Goal: Transaction & Acquisition: Subscribe to service/newsletter

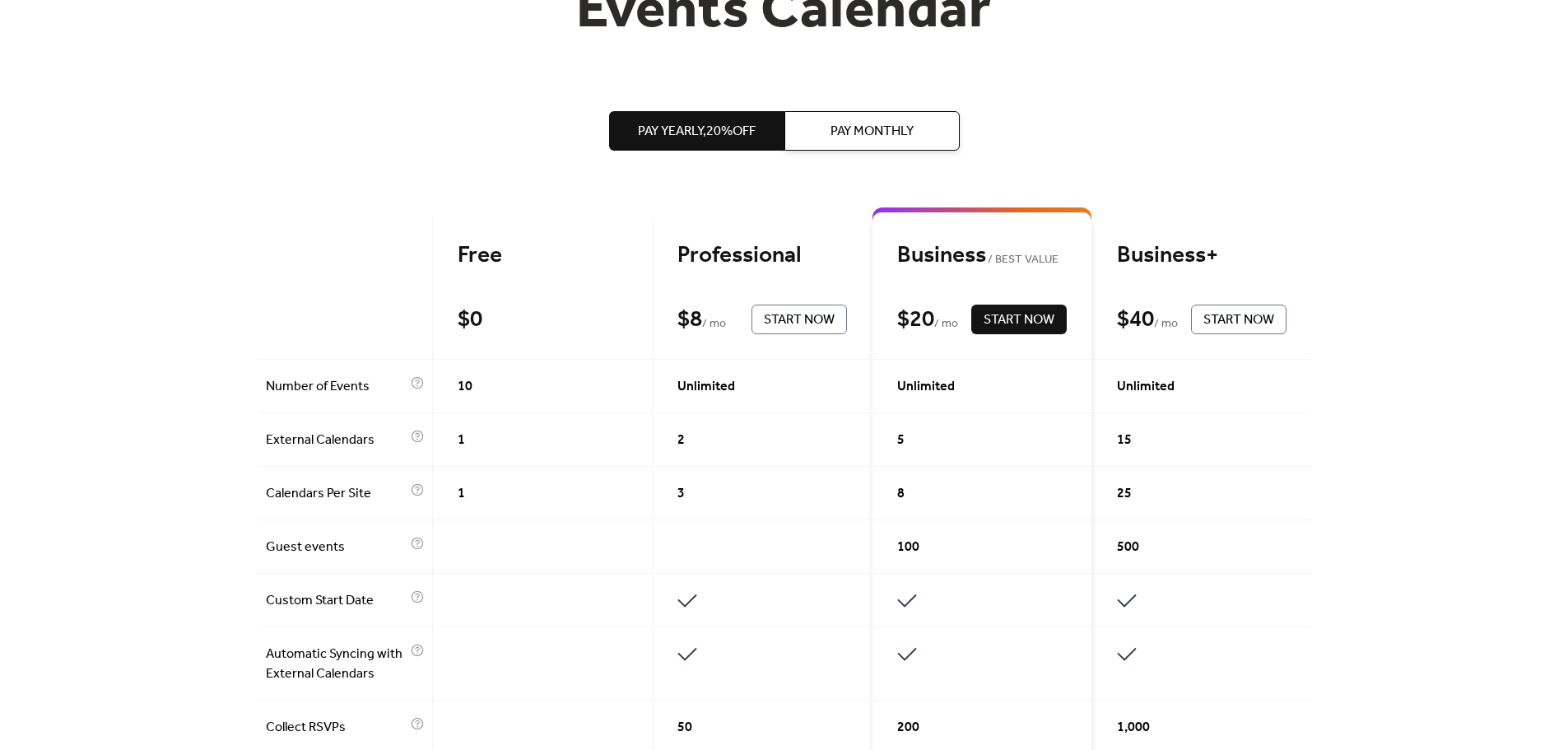
scroll to position [165, 0]
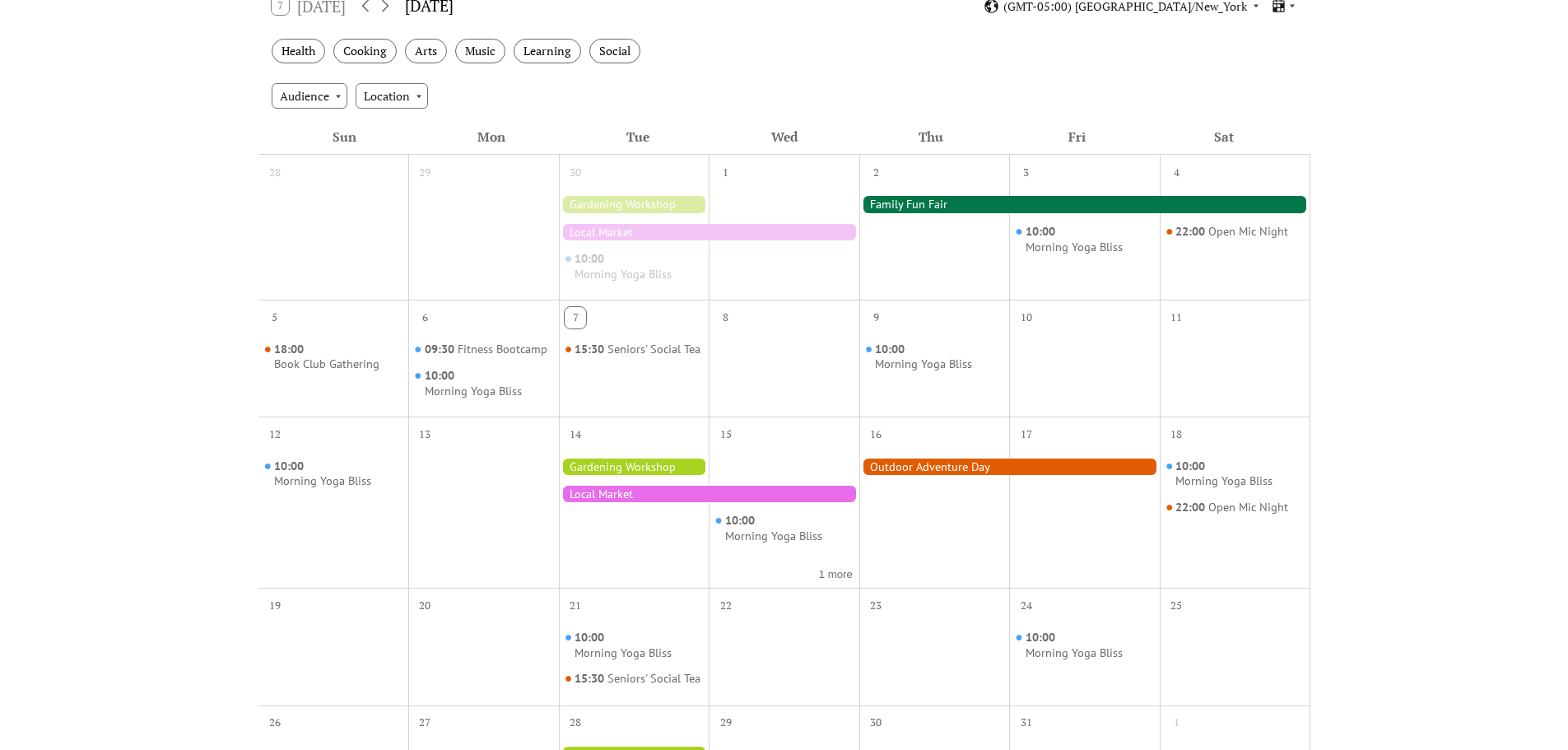
scroll to position [329, 0]
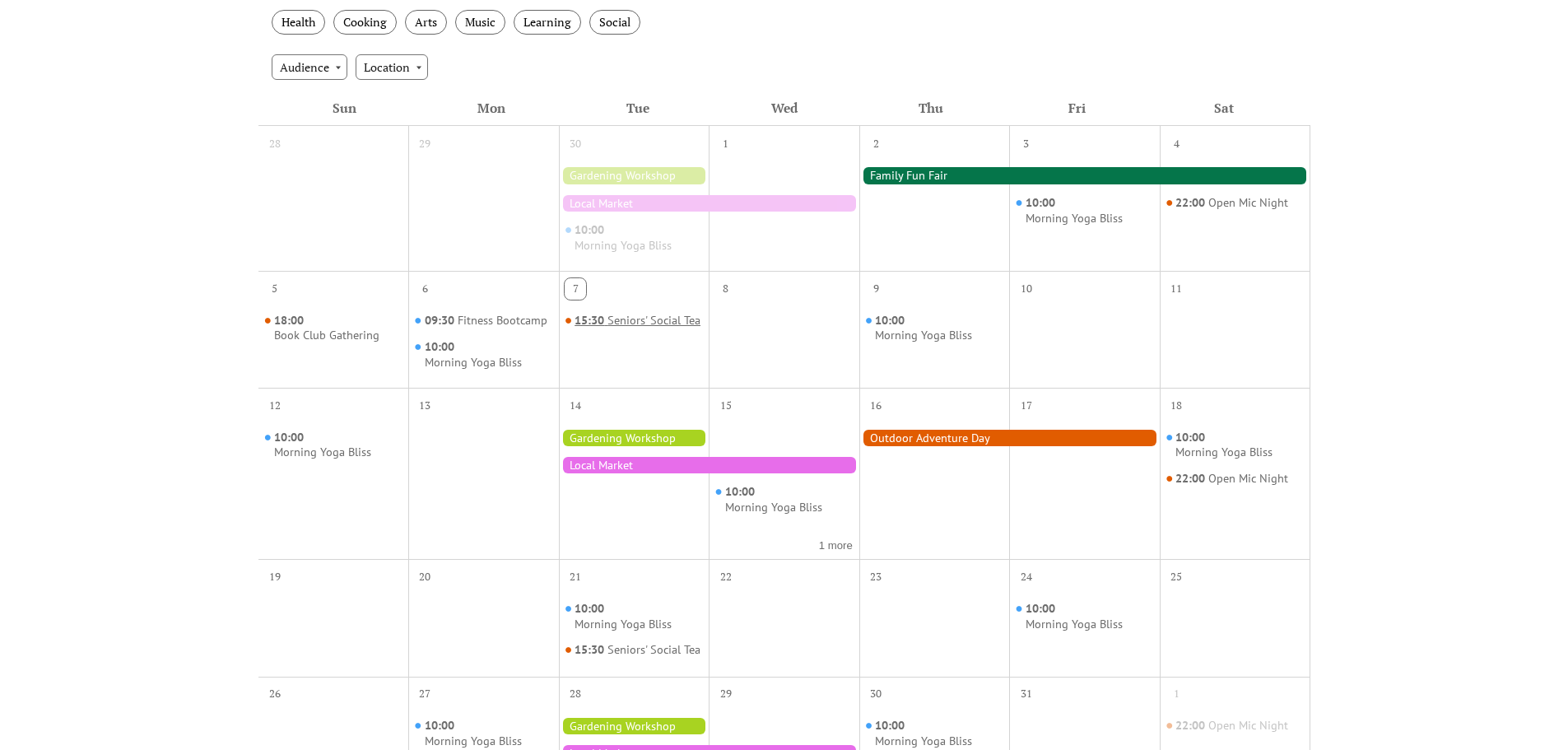
click at [608, 328] on div "Seniors' Social Tea" at bounding box center [654, 321] width 93 height 16
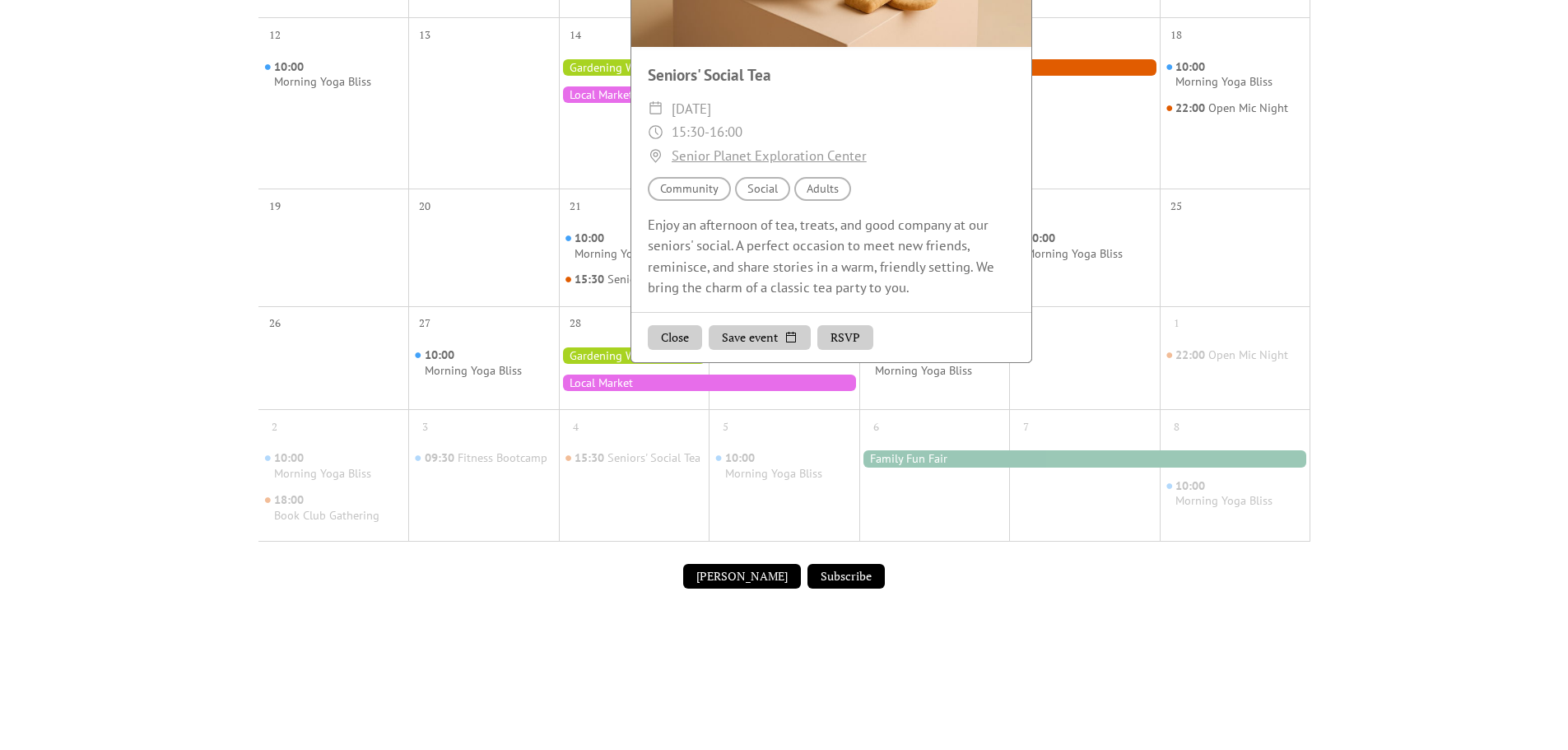
scroll to position [659, 0]
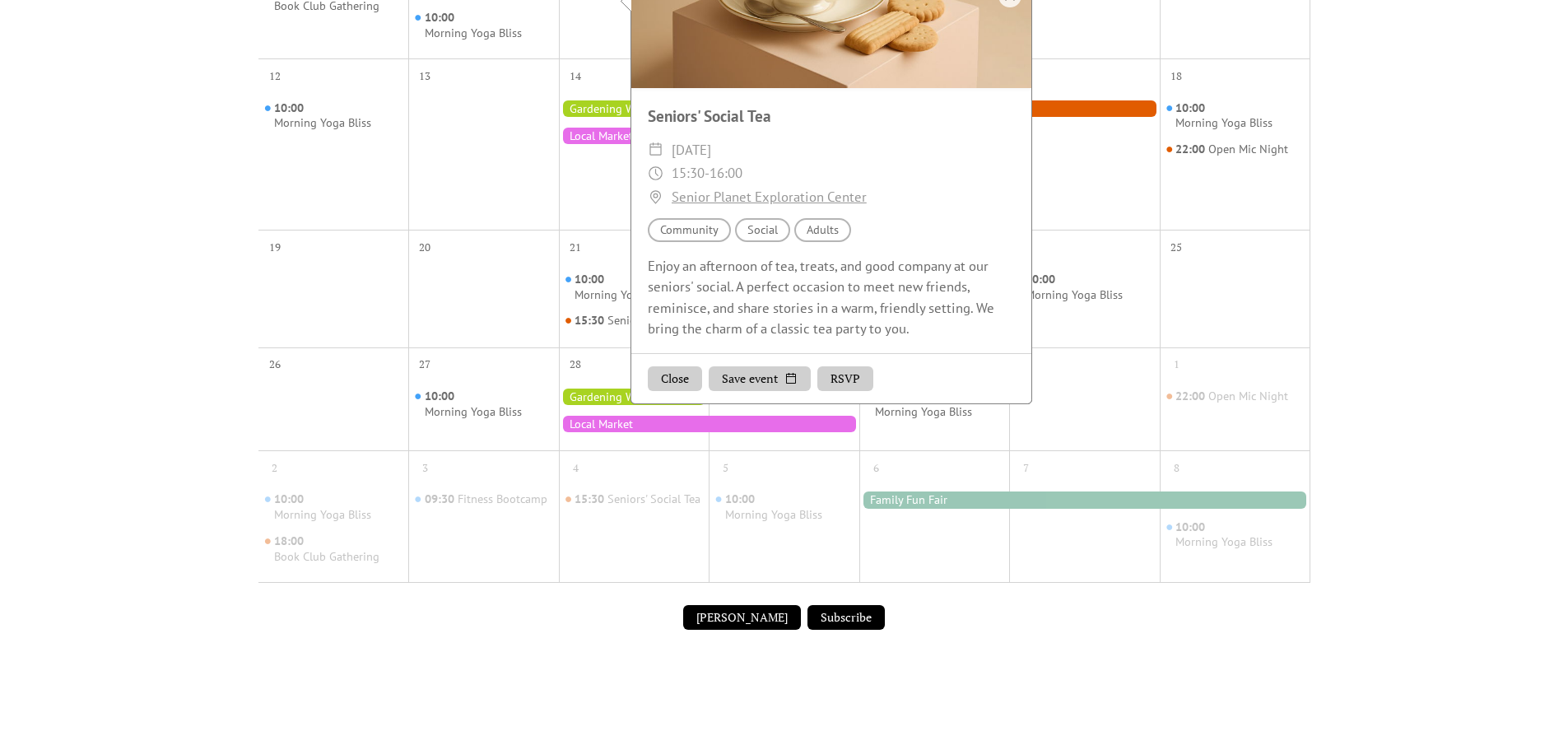
click at [1442, 257] on div "Events Calendar Demo Loading the Events Calendar..." at bounding box center [784, 73] width 1568 height 1315
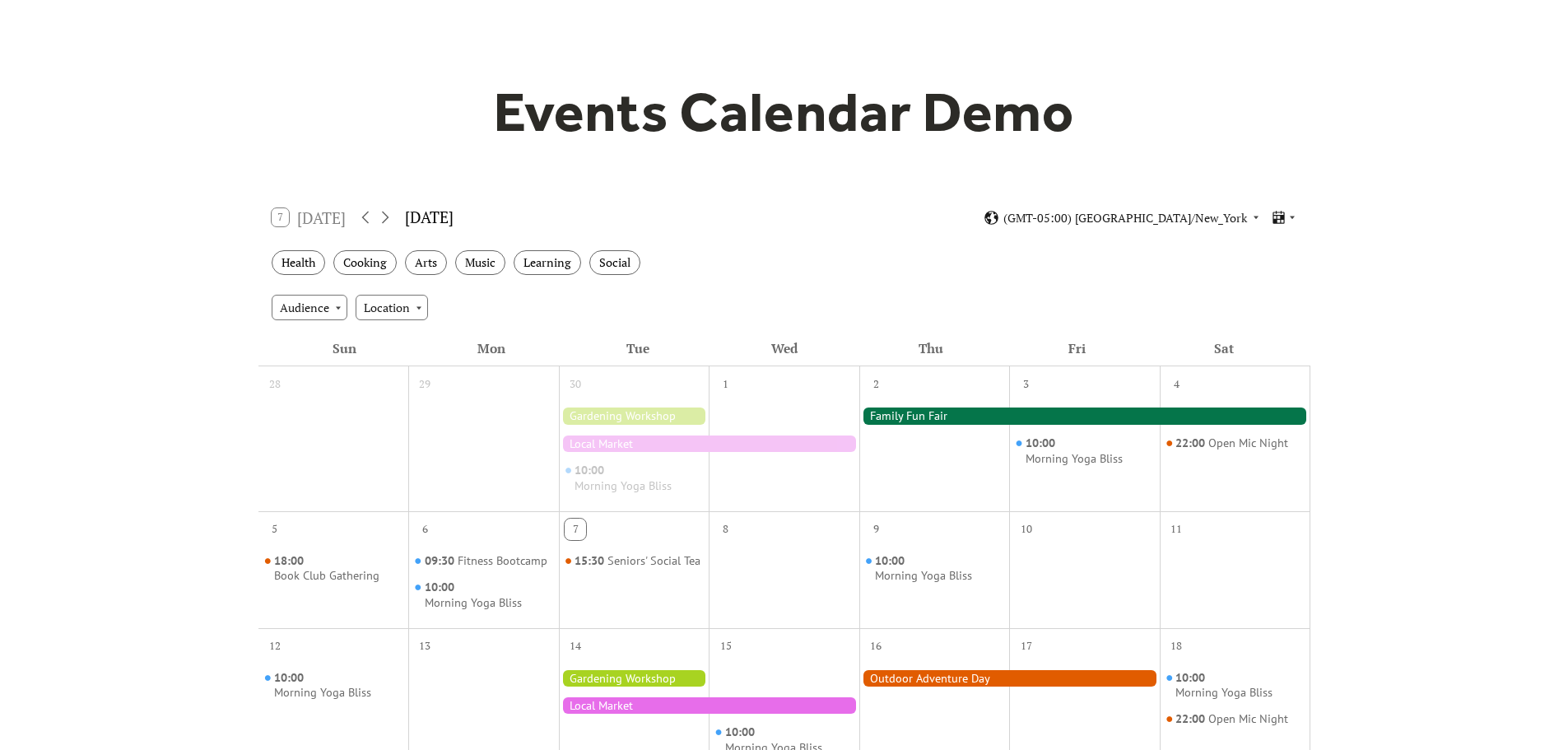
scroll to position [82, 0]
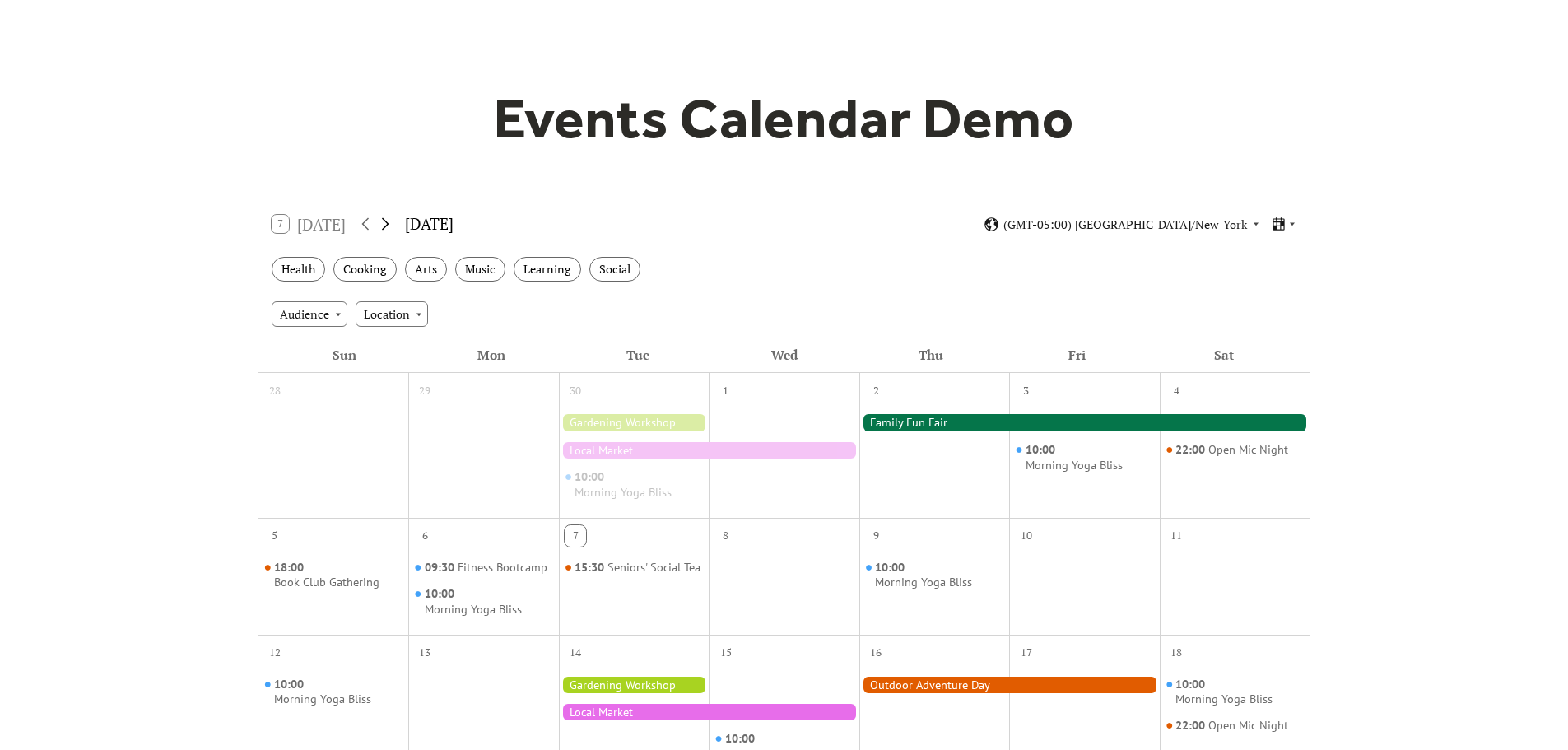
click at [386, 222] on icon at bounding box center [385, 224] width 19 height 19
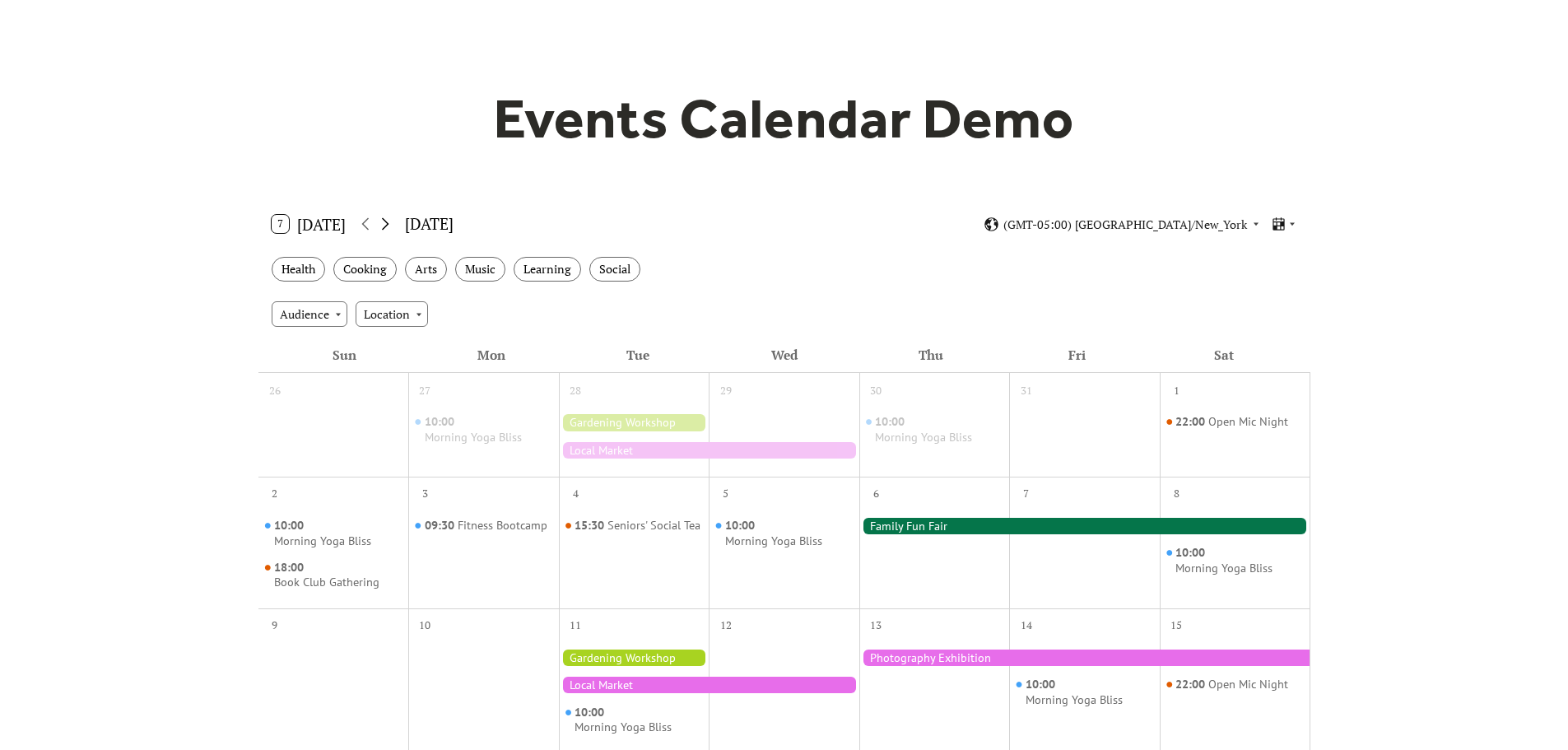
click at [386, 222] on icon at bounding box center [385, 224] width 19 height 19
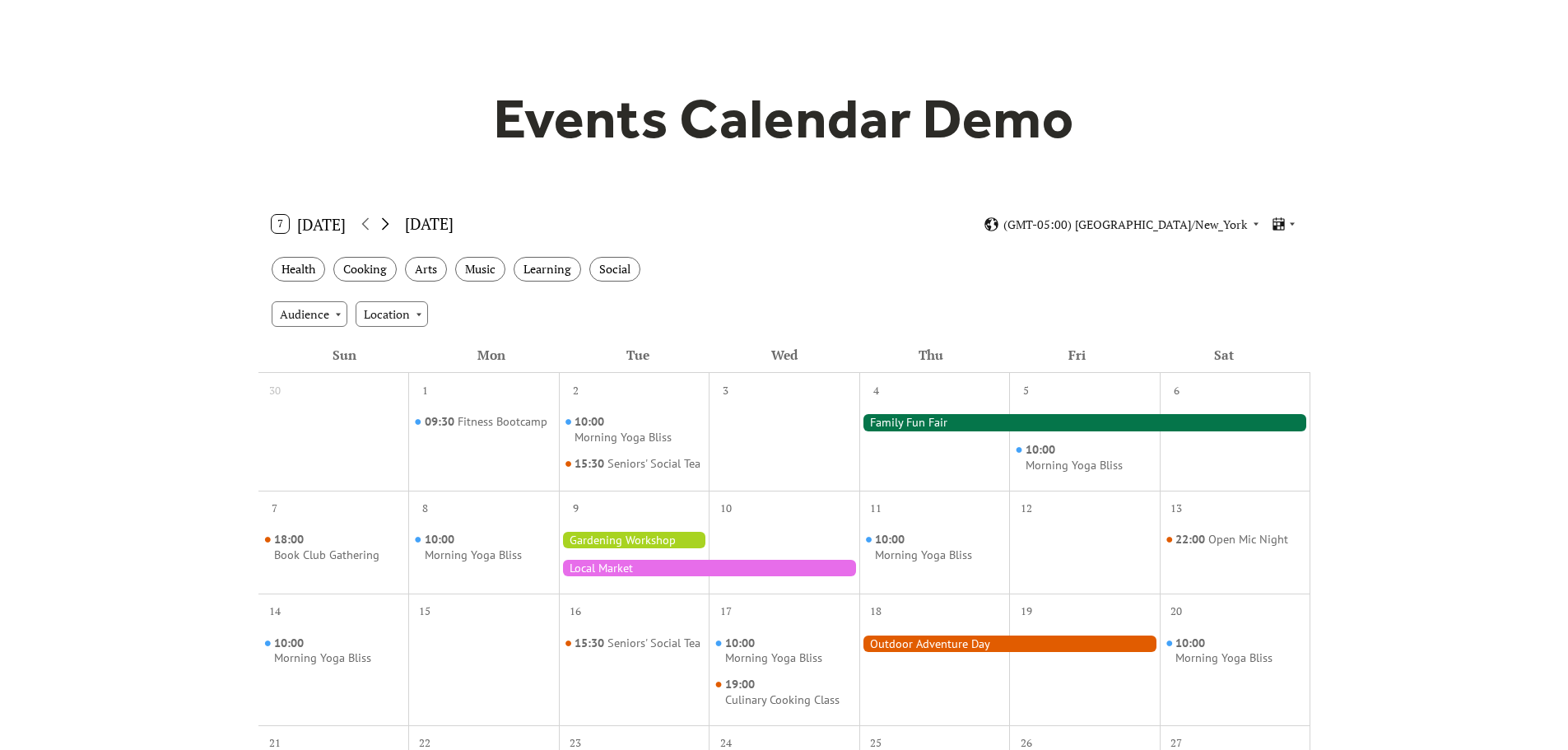
click at [386, 222] on icon at bounding box center [385, 224] width 19 height 19
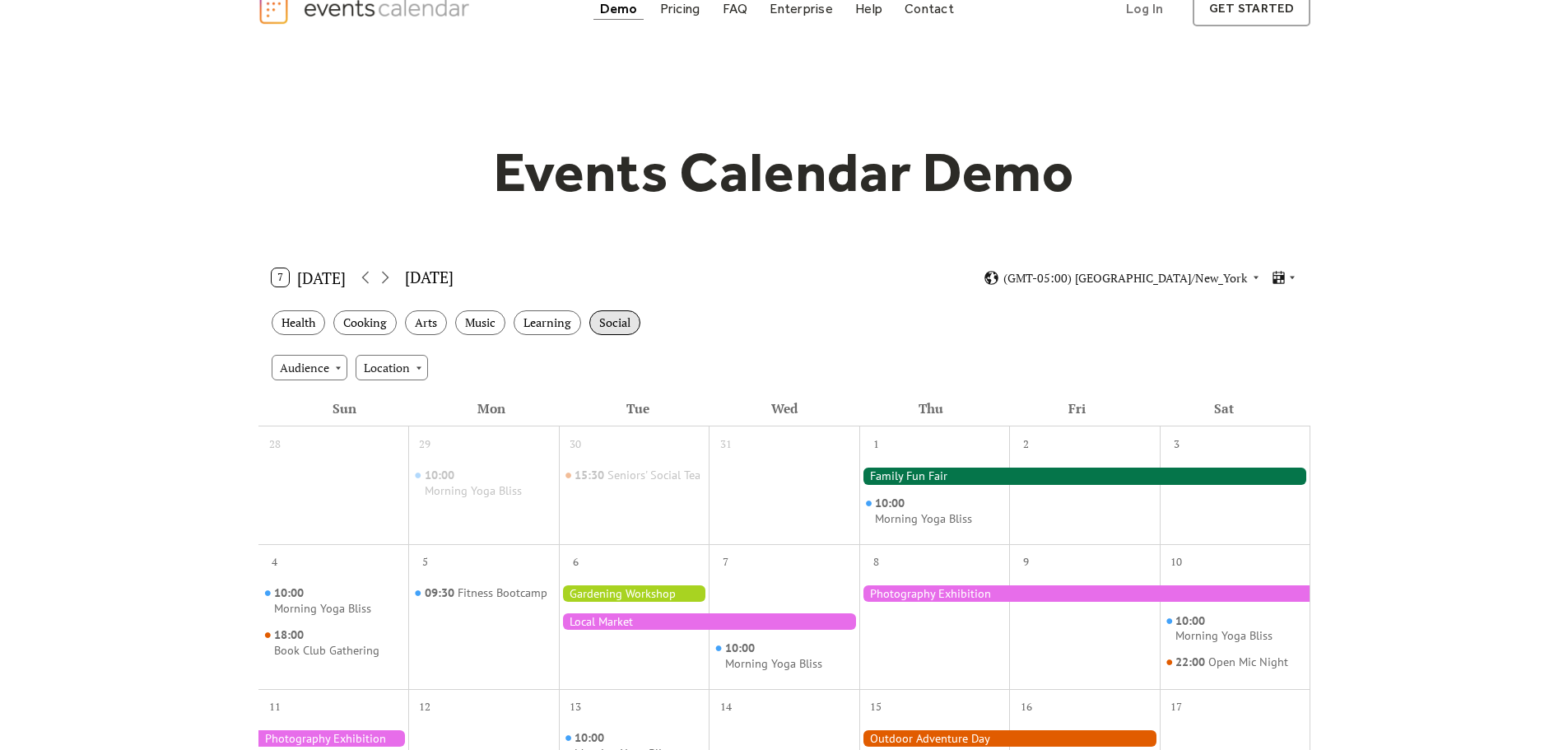
scroll to position [0, 0]
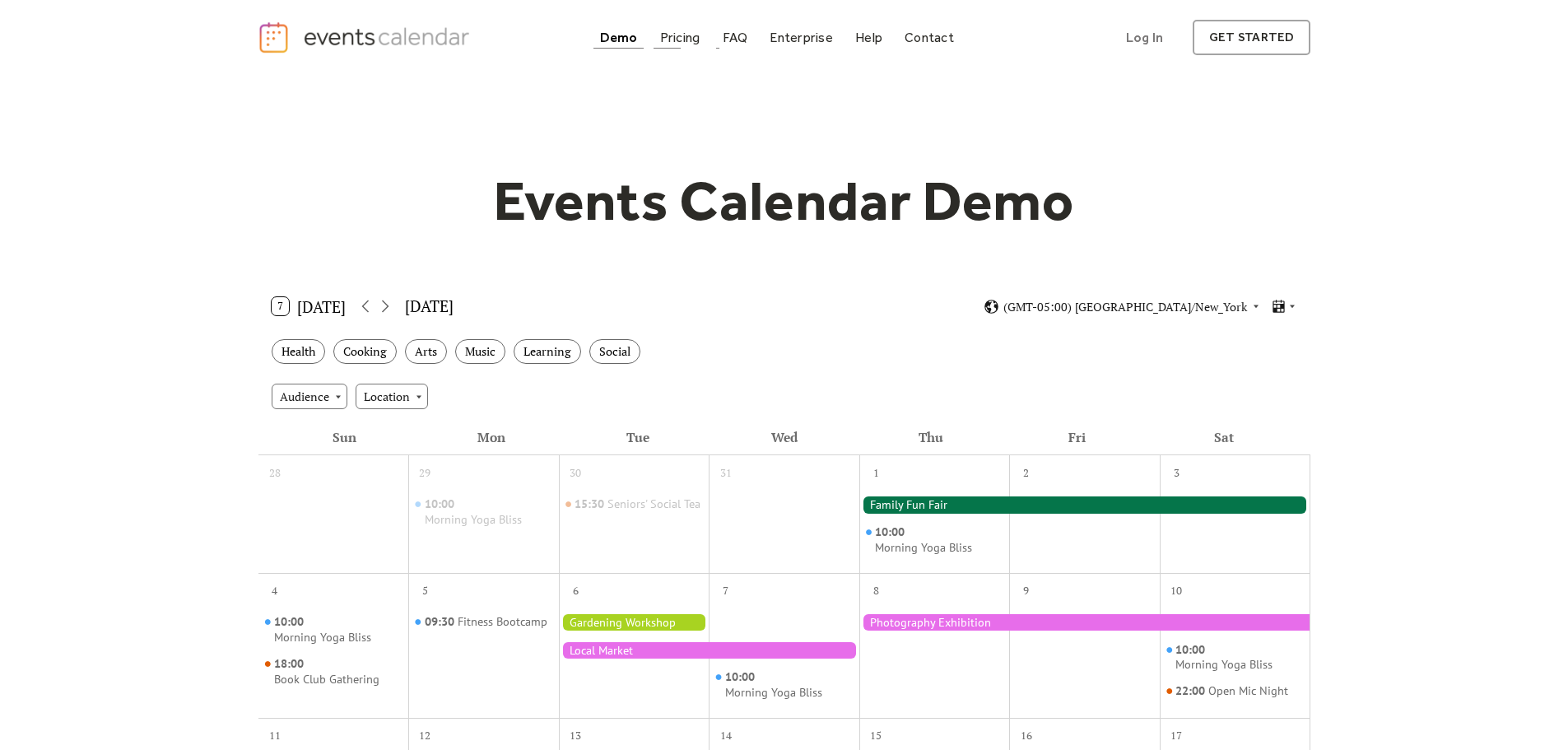
click at [675, 42] on div "Pricing" at bounding box center [680, 37] width 41 height 9
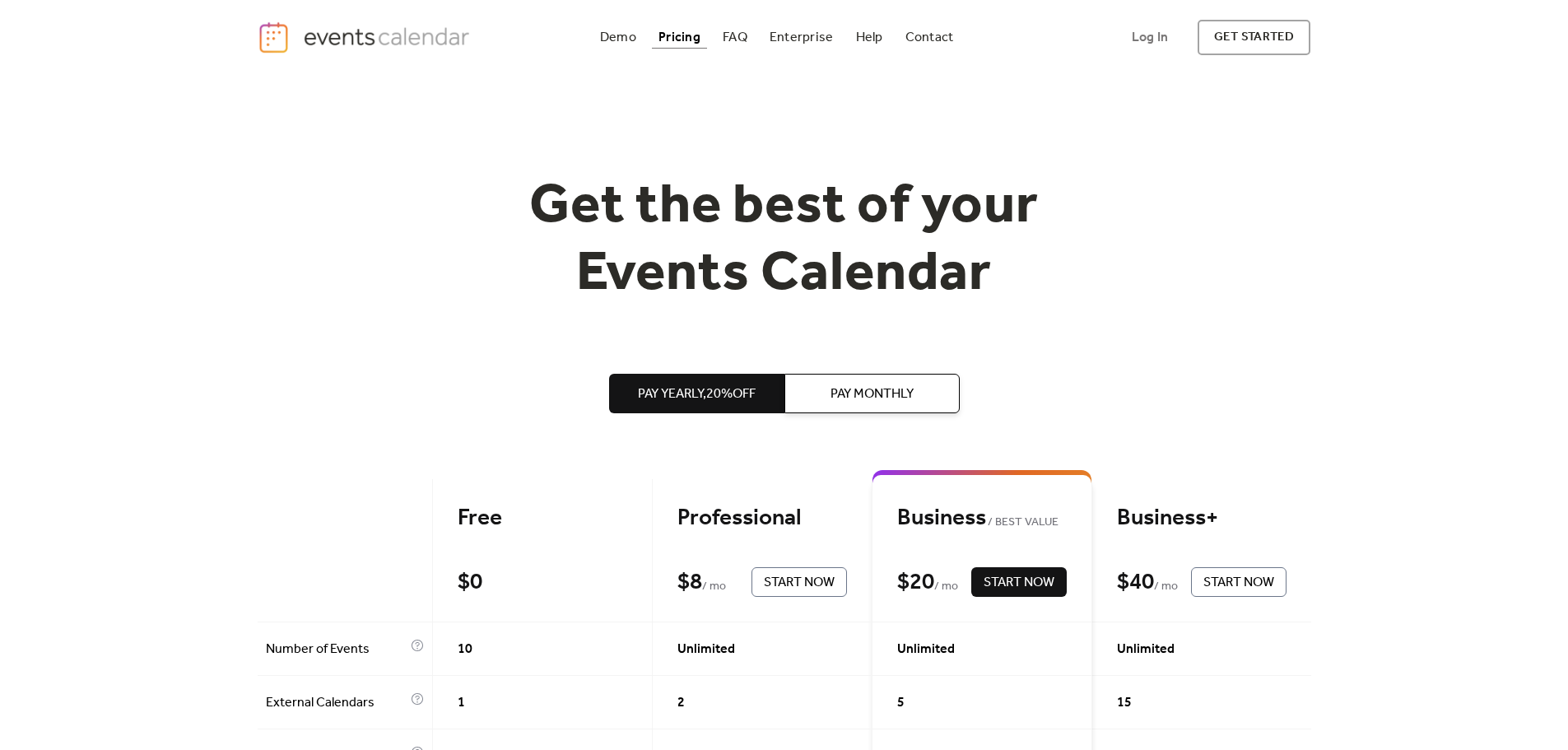
click at [702, 400] on span "Pay Yearly, 20% off" at bounding box center [696, 394] width 118 height 19
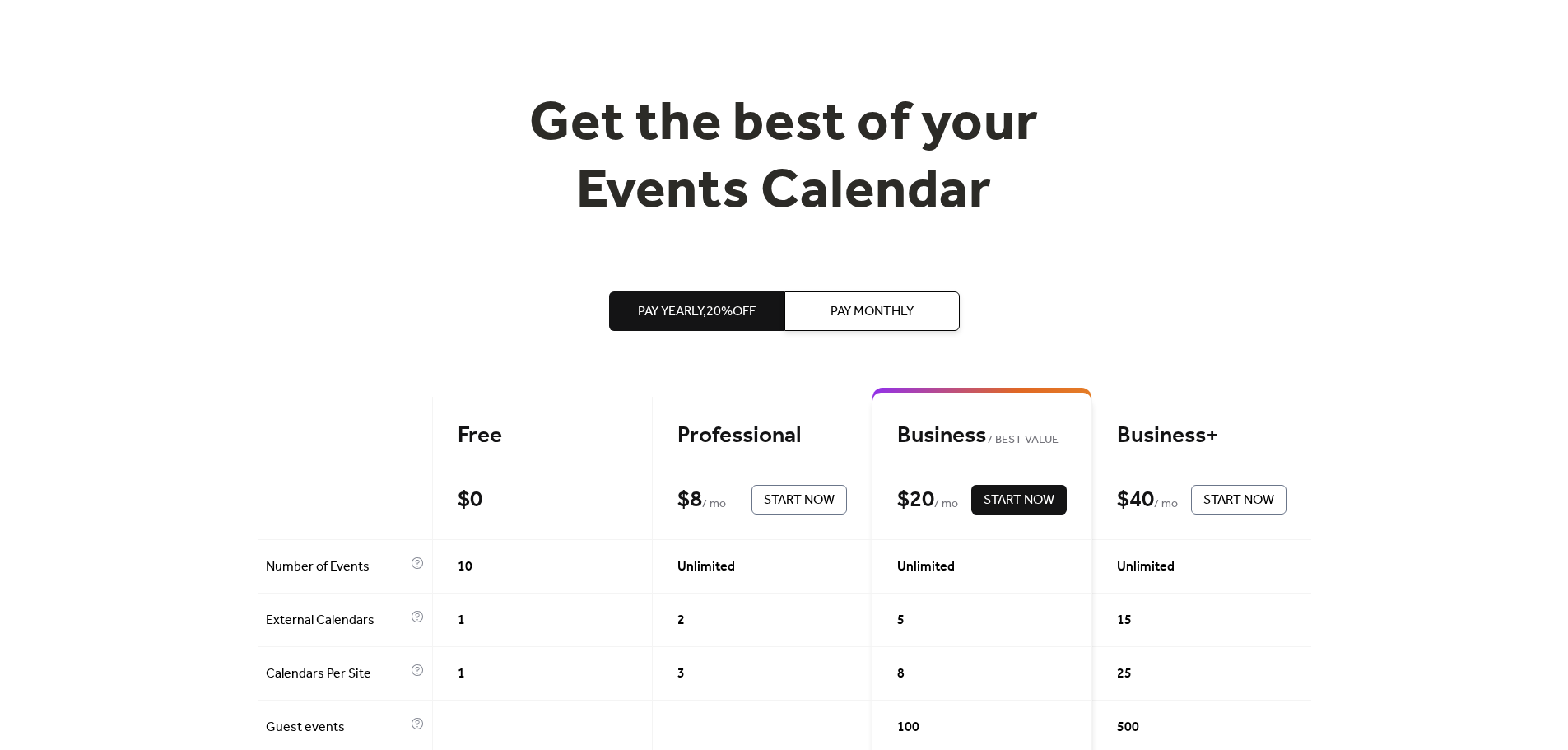
click at [866, 310] on span "Pay Monthly" at bounding box center [872, 312] width 83 height 19
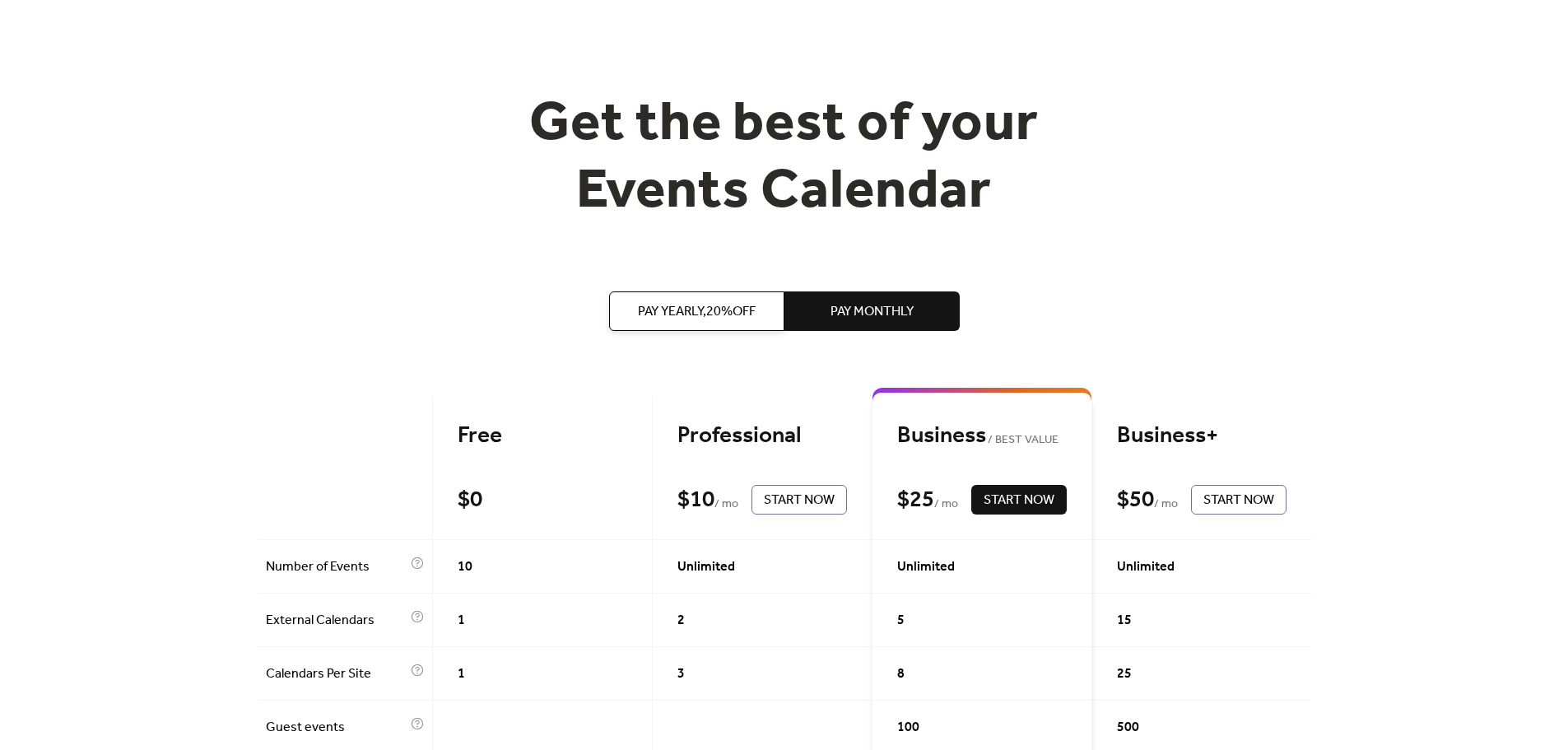
click at [676, 315] on span "Pay Yearly, 20% off" at bounding box center [696, 312] width 118 height 19
